Goal: Find specific page/section: Find specific page/section

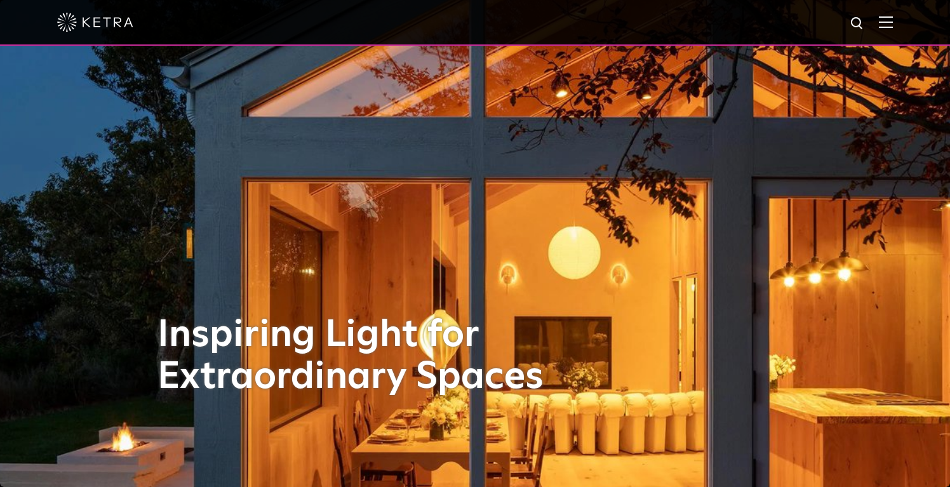
click at [893, 23] on div at bounding box center [475, 23] width 950 height 46
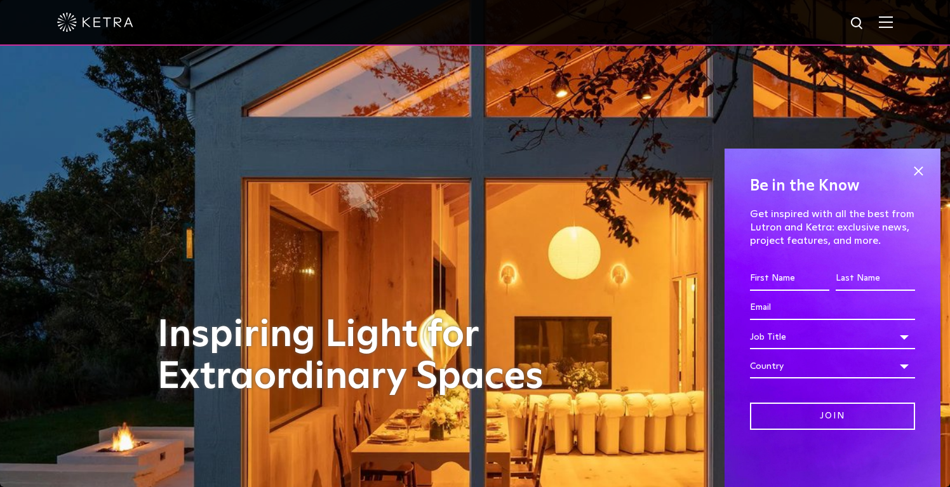
click at [881, 24] on img at bounding box center [886, 22] width 14 height 12
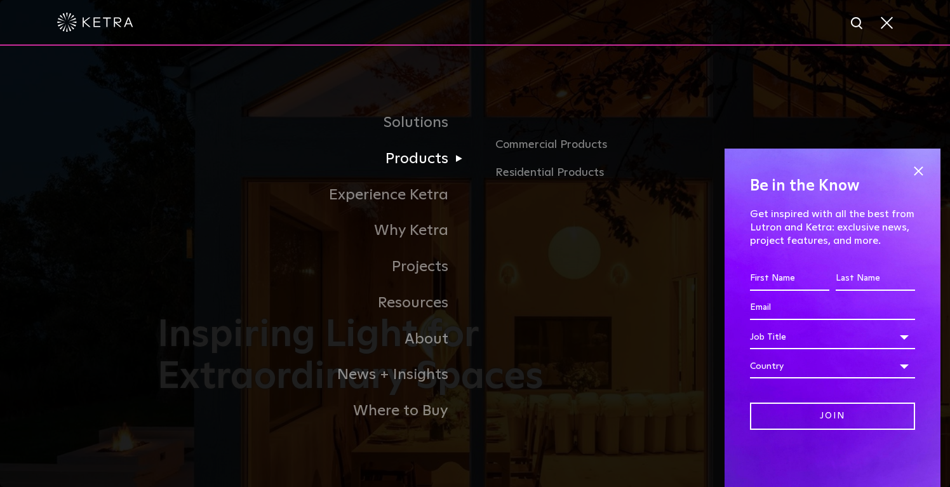
click at [420, 164] on link "Products" at bounding box center [316, 159] width 318 height 36
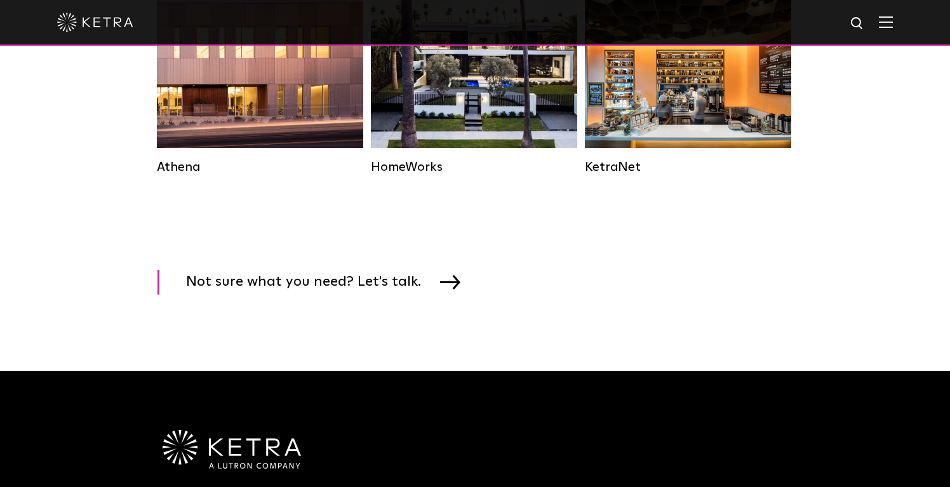
scroll to position [2258, 0]
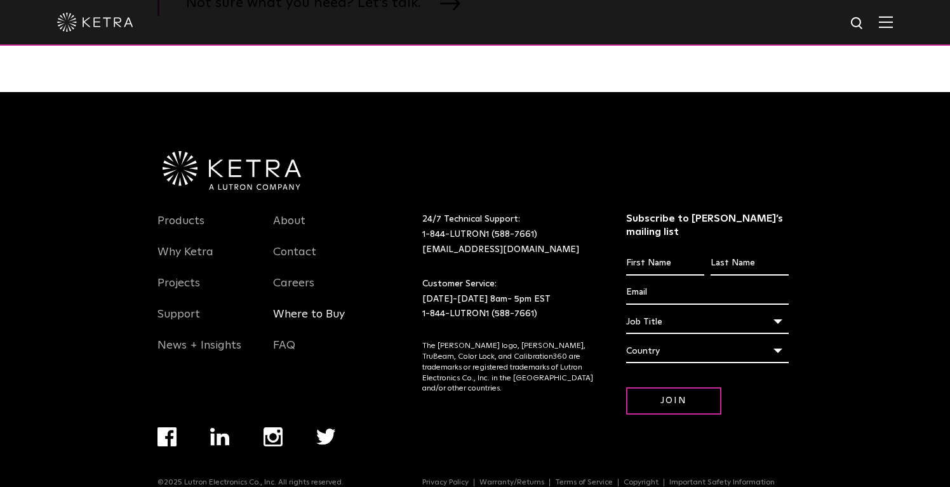
click at [320, 313] on link "Where to Buy" at bounding box center [309, 321] width 72 height 29
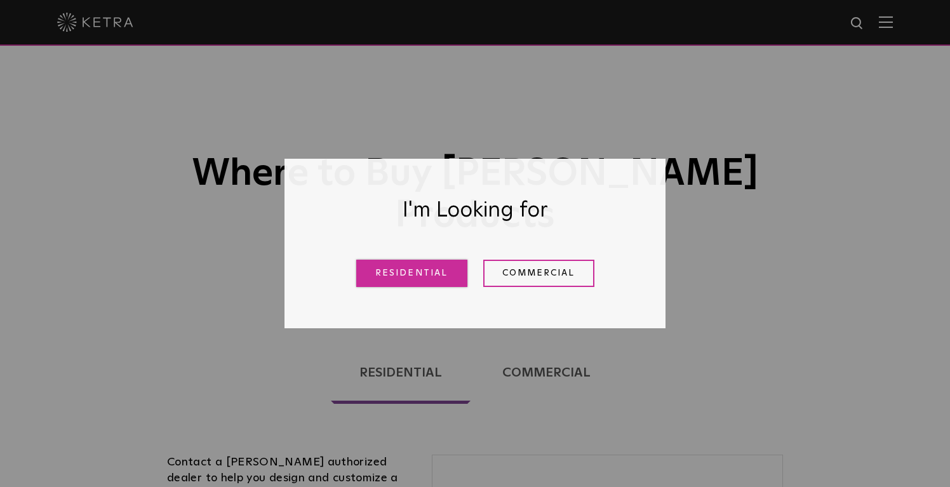
click at [446, 273] on link "Residential" at bounding box center [411, 273] width 111 height 27
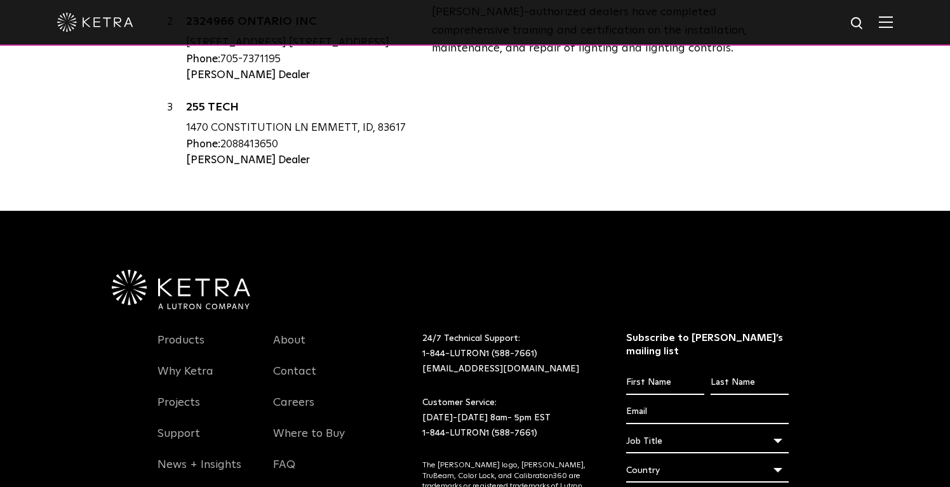
scroll to position [867, 0]
